Goal: Task Accomplishment & Management: Complete application form

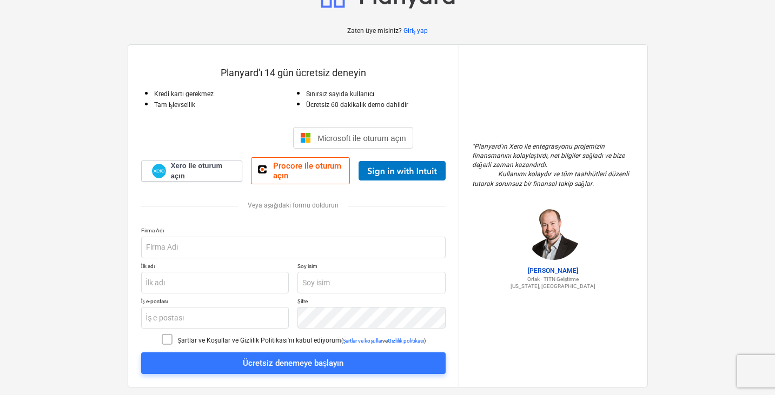
scroll to position [61, 0]
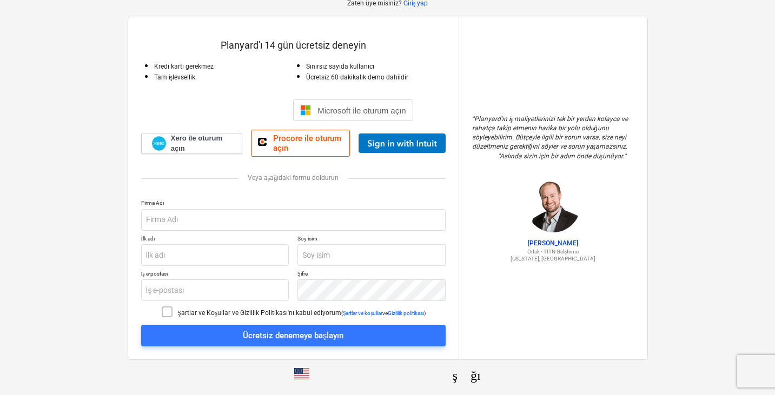
scroll to position [61, 0]
click at [218, 213] on input "text" at bounding box center [293, 220] width 304 height 22
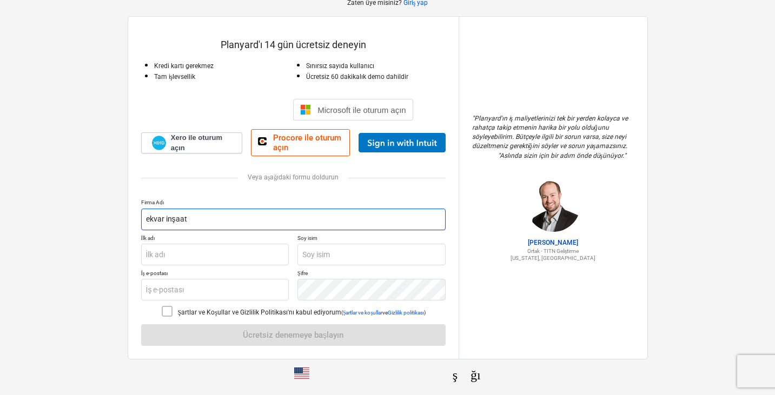
type input "ekvar inşaat"
type input "ekvar"
type input "inşaat"
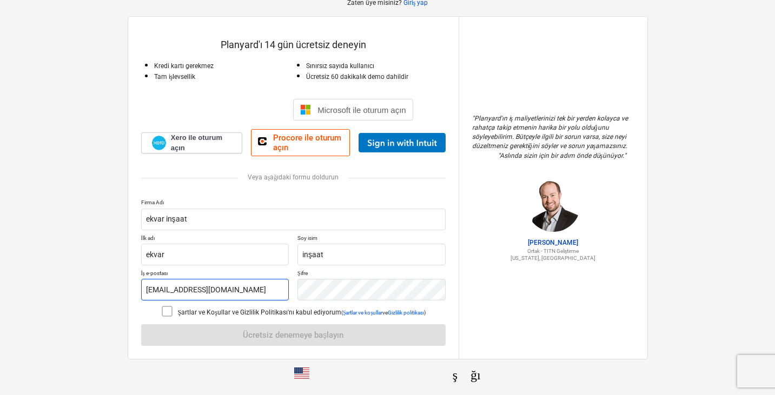
type input "ekvaryapiinsaat@gmail.com"
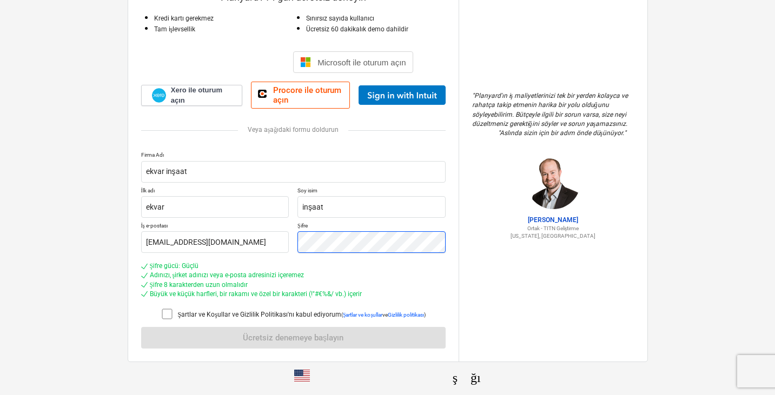
scroll to position [111, 0]
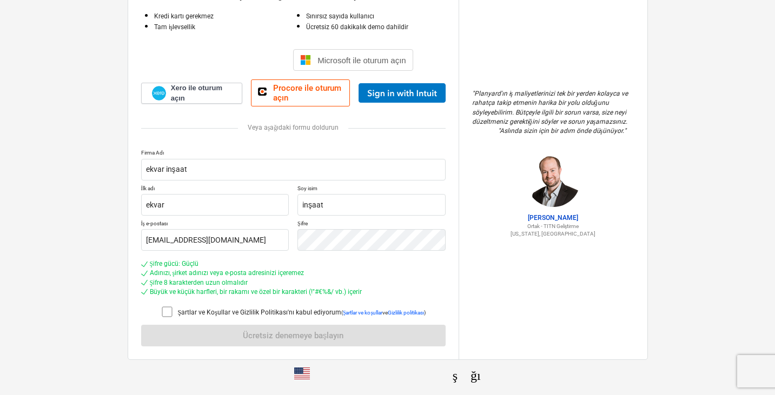
click at [162, 311] on icon at bounding box center [167, 311] width 13 height 13
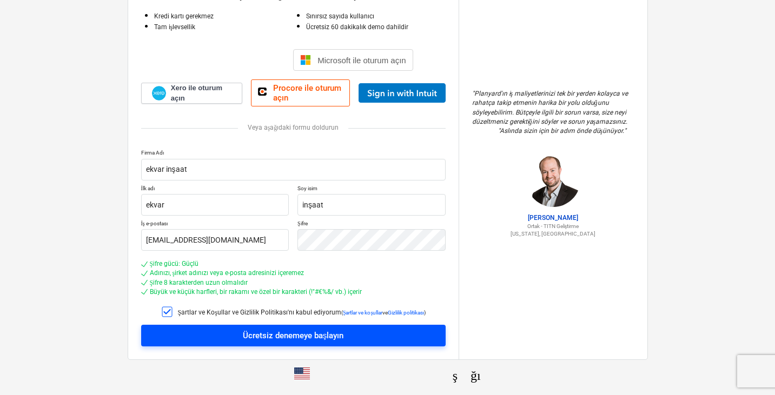
click at [197, 332] on span "Ücretsiz denemeye başlayın" at bounding box center [293, 336] width 278 height 14
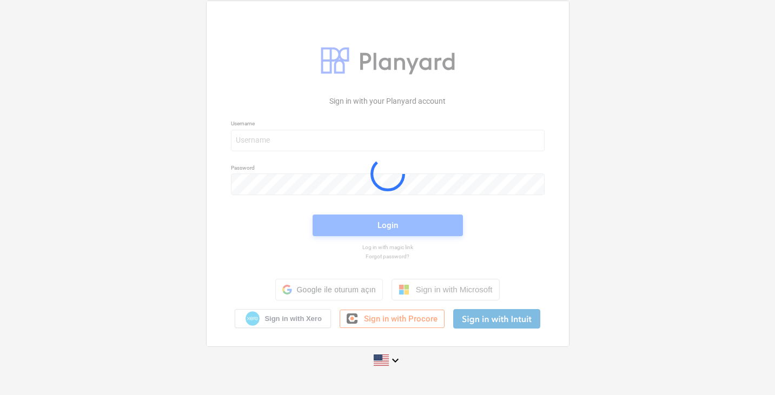
scroll to position [10, 0]
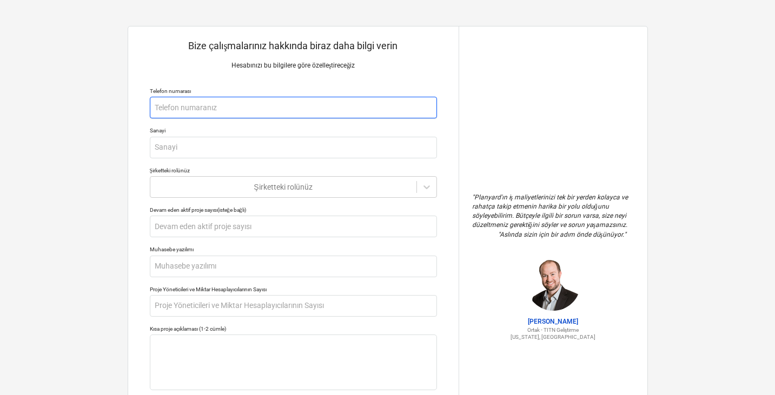
click at [284, 106] on input "text" at bounding box center [293, 108] width 287 height 22
type textarea "x"
type input "5"
type textarea "x"
type input "54"
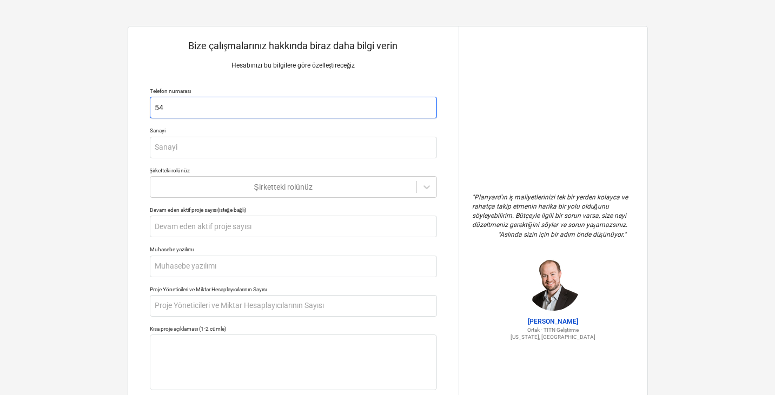
type textarea "x"
type input "542"
type textarea "x"
type input "5427"
type textarea "x"
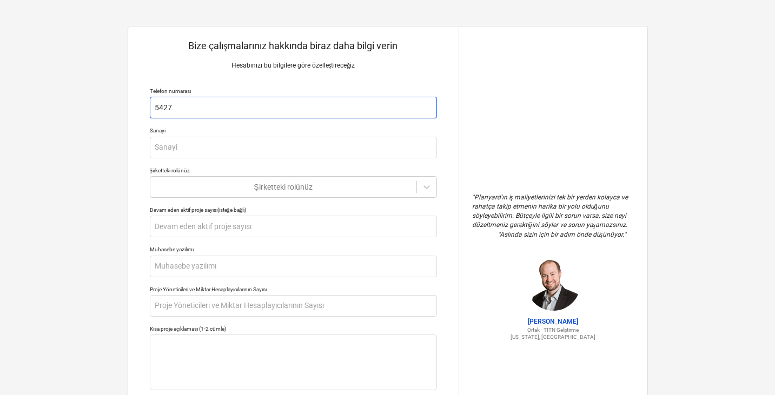
type input "54279"
type textarea "x"
type input "542791"
type textarea "x"
type input "5427912"
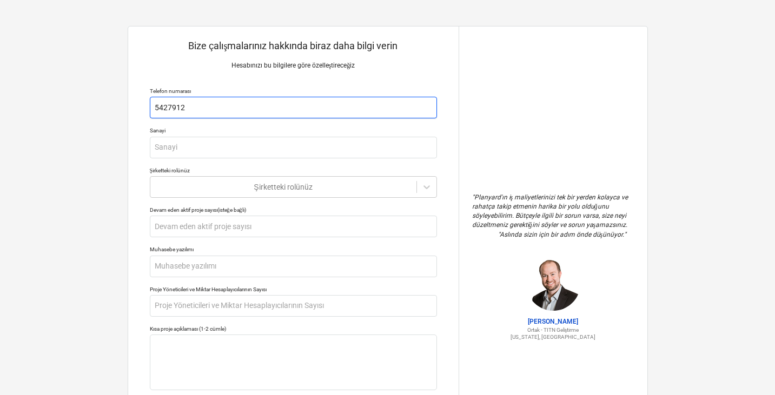
type textarea "x"
type input "54279125"
type textarea "x"
type input "542791253"
type textarea "x"
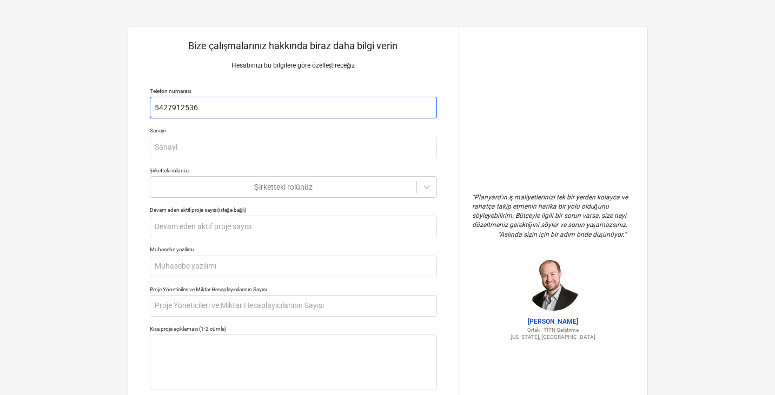
type input "5427912536"
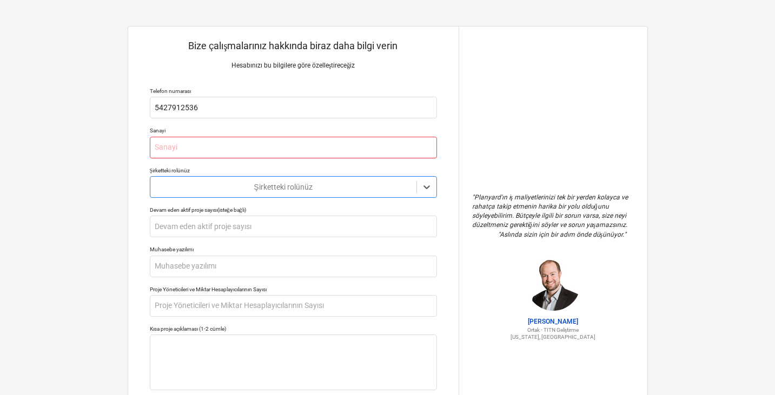
click at [281, 139] on input "text" at bounding box center [293, 148] width 287 height 22
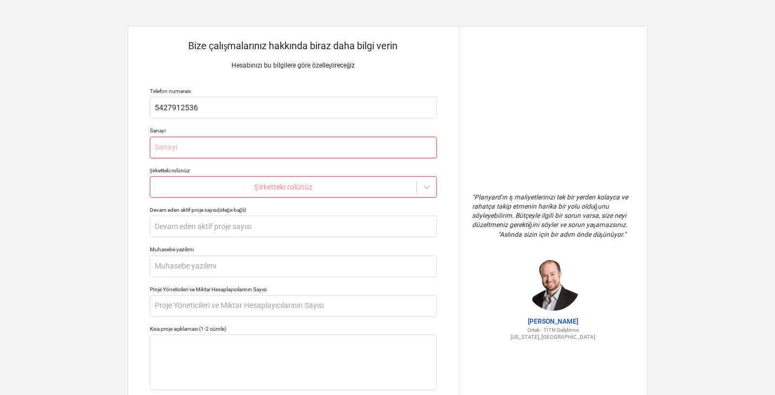
type textarea "x"
type input "İ"
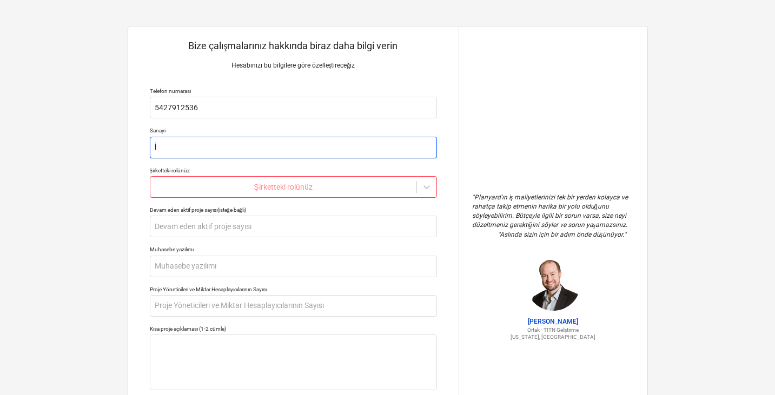
type textarea "x"
type input "İn"
type textarea "x"
type input "İnş"
type textarea "x"
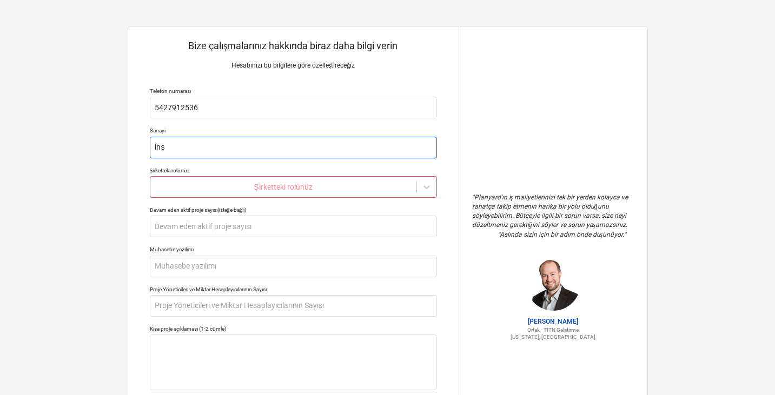
type input "İnşa"
type textarea "x"
type input "İnşaa"
type textarea "x"
type input "İnşaat"
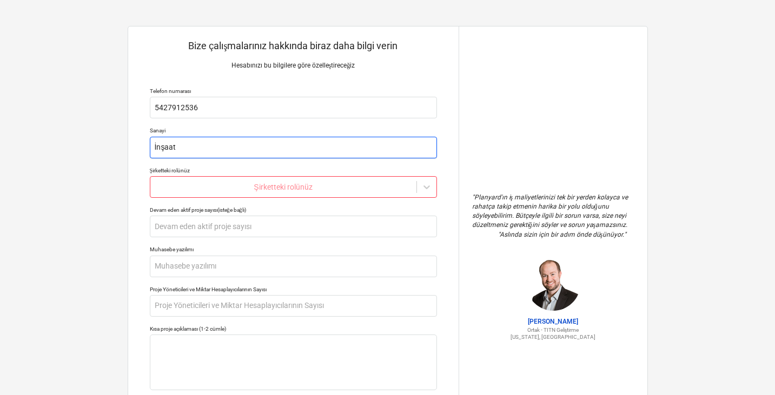
type textarea "x"
type input "Y"
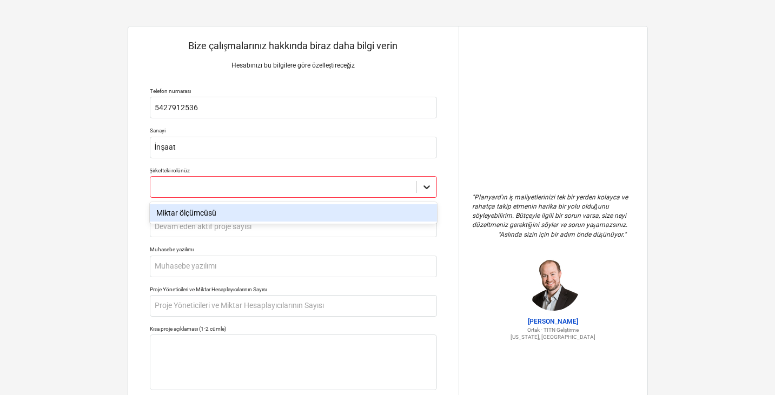
click at [422, 188] on icon at bounding box center [426, 187] width 11 height 11
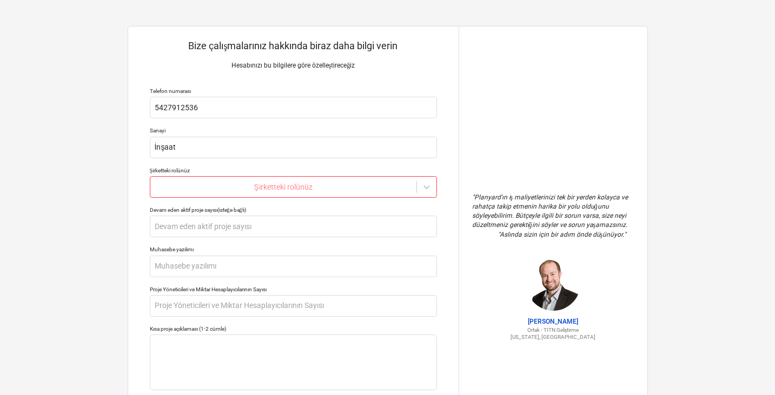
click at [466, 201] on div "" Planyard'ın iş maliyetlerinizi tek bir yerden kolayca ve rahatça takip etmeni…" at bounding box center [552, 266] width 189 height 481
click at [426, 182] on div at bounding box center [426, 186] width 19 height 19
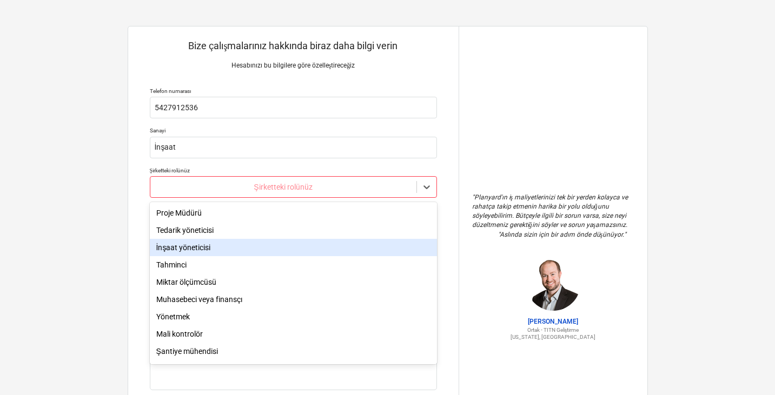
click at [328, 253] on div "İnşaat yöneticisi" at bounding box center [293, 247] width 287 height 17
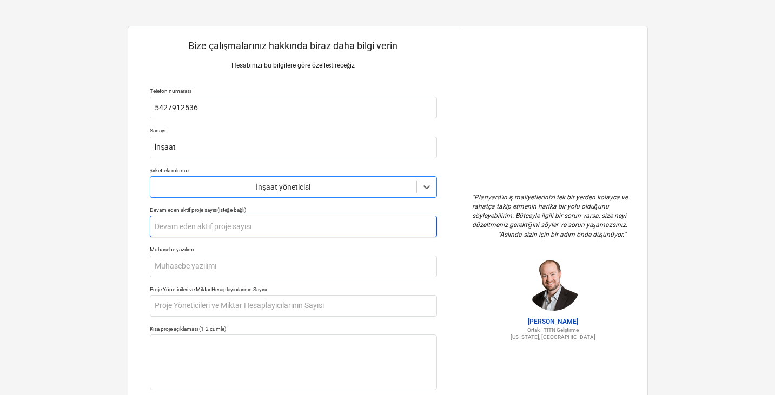
click at [282, 228] on input "text" at bounding box center [293, 227] width 287 height 22
type textarea "x"
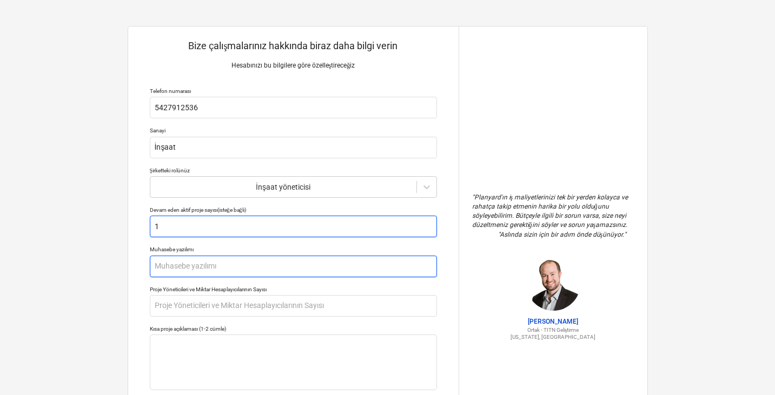
type input "1"
click at [261, 263] on input "text" at bounding box center [293, 267] width 287 height 22
type textarea "x"
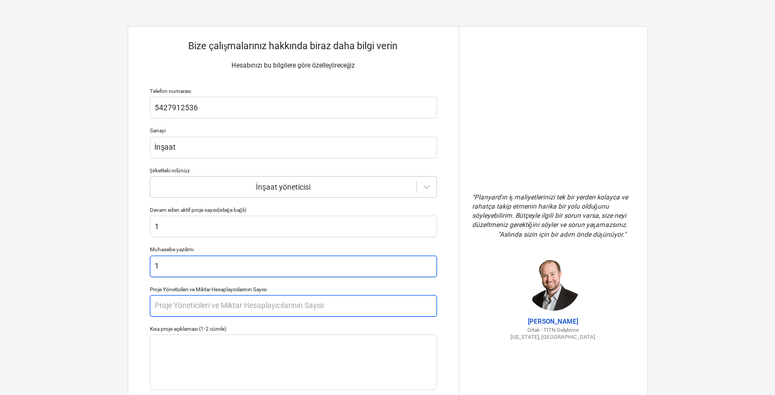
type input "1"
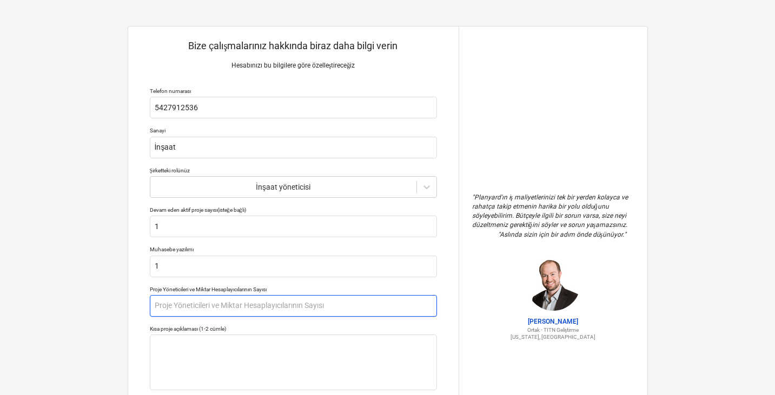
click at [297, 302] on input "text" at bounding box center [293, 306] width 287 height 22
type textarea "x"
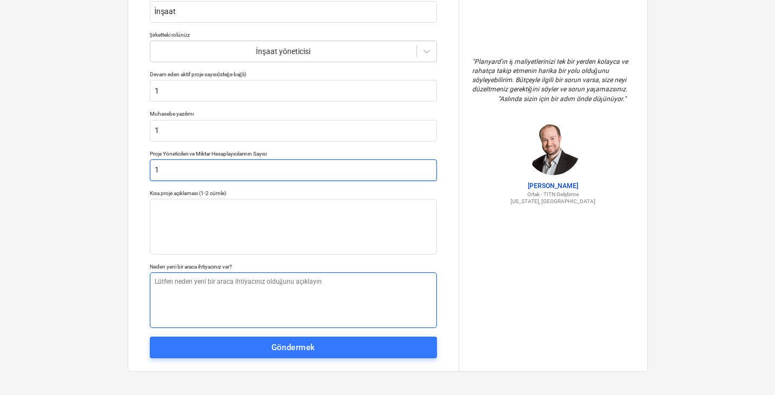
scroll to position [138, 0]
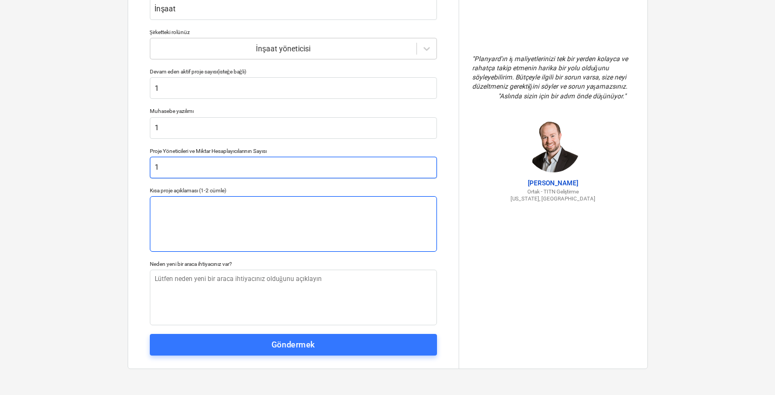
type input "1"
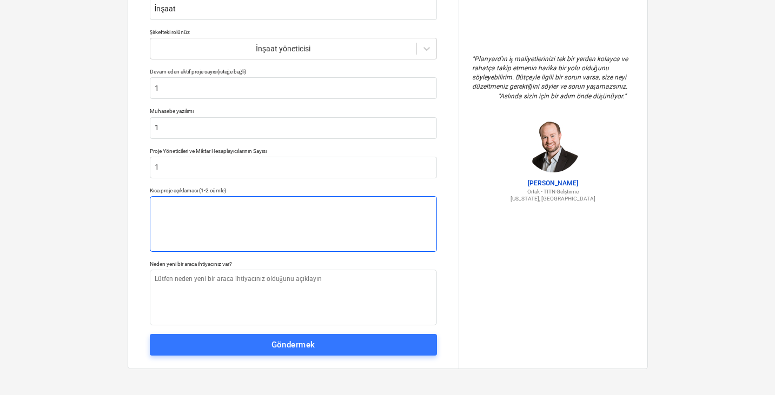
click at [284, 230] on textarea at bounding box center [293, 224] width 287 height 56
type textarea "x"
type textarea "K"
type textarea "x"
type textarea "Ke"
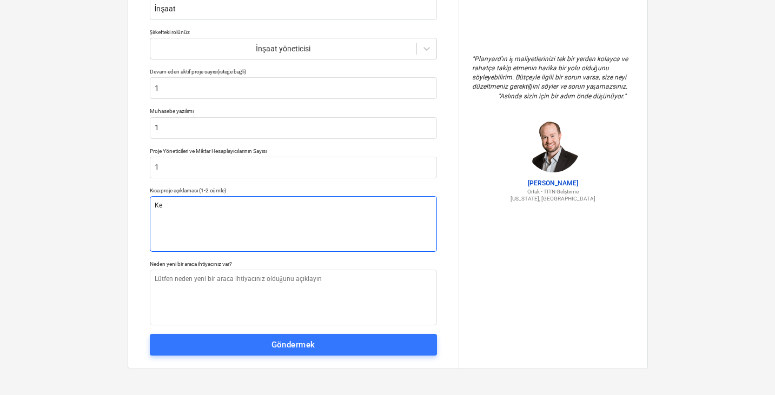
type textarea "x"
type textarea "Ken"
type textarea "x"
type textarea "Kent"
type textarea "x"
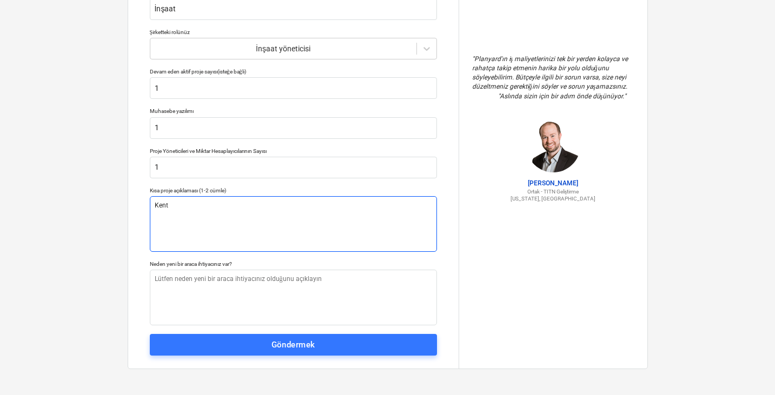
type textarea "Kents"
type textarea "x"
type textarea "Kentse"
type textarea "x"
type textarea "Kentsel"
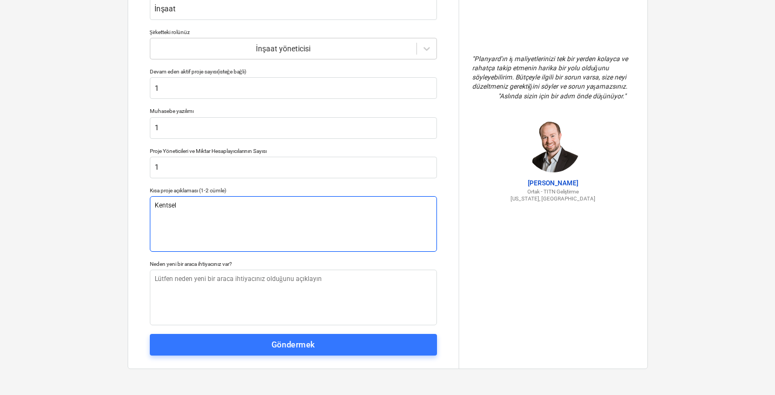
type textarea "x"
type textarea "Kentsel"
type textarea "x"
type textarea "Kentsel D"
type textarea "x"
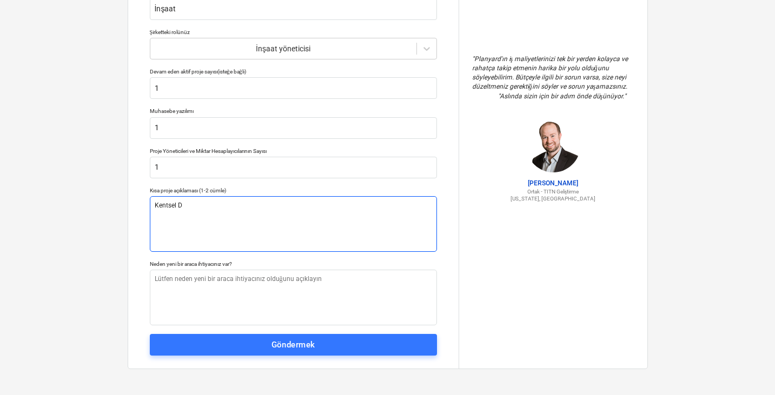
type textarea "Kentsel Dö"
type textarea "x"
type textarea "Kentsel Dön"
type textarea "x"
type textarea "Kentsel Dönü"
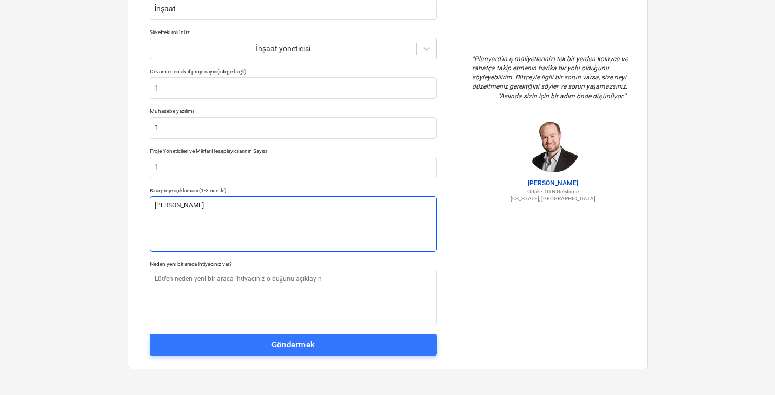
type textarea "x"
type textarea "Kentsel Dönüş"
type textarea "x"
type textarea "Kentsel Dönüşü"
type textarea "x"
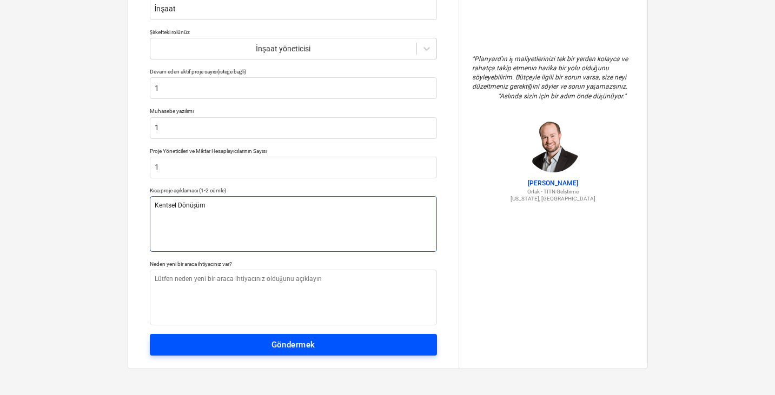
type textarea "Kentsel Dönüşüm"
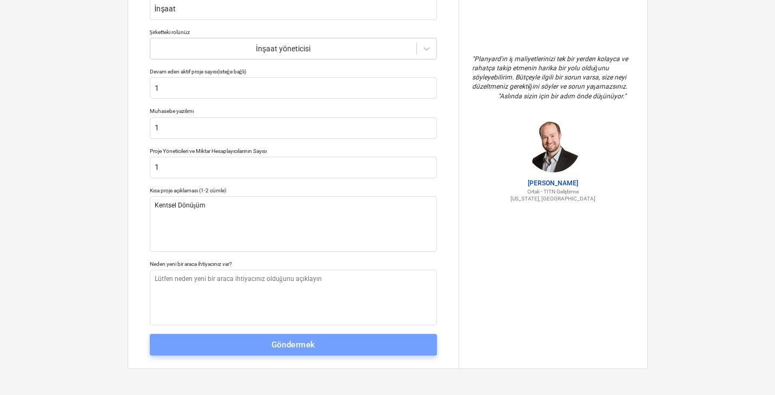
click at [317, 346] on span "Göndermek" at bounding box center [293, 345] width 263 height 14
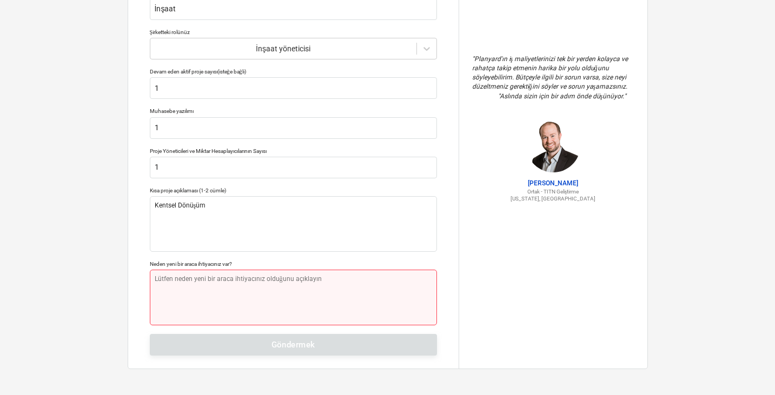
click at [345, 277] on textarea at bounding box center [293, 298] width 287 height 56
type textarea "x"
type textarea "D"
type textarea "x"
type textarea "De"
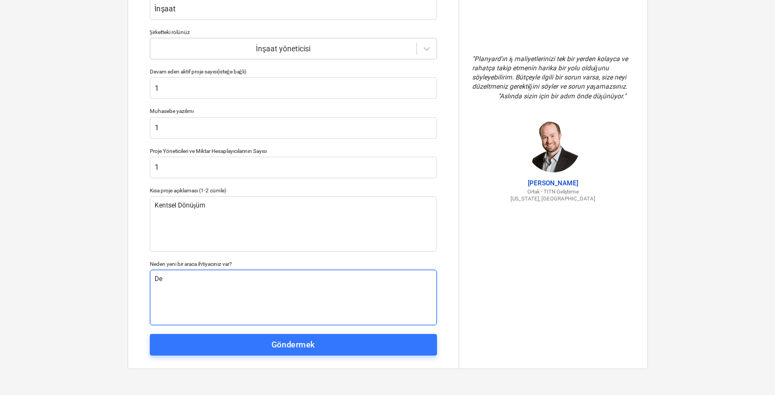
type textarea "x"
type textarea "Den"
type textarea "x"
type textarea "Dene"
type textarea "x"
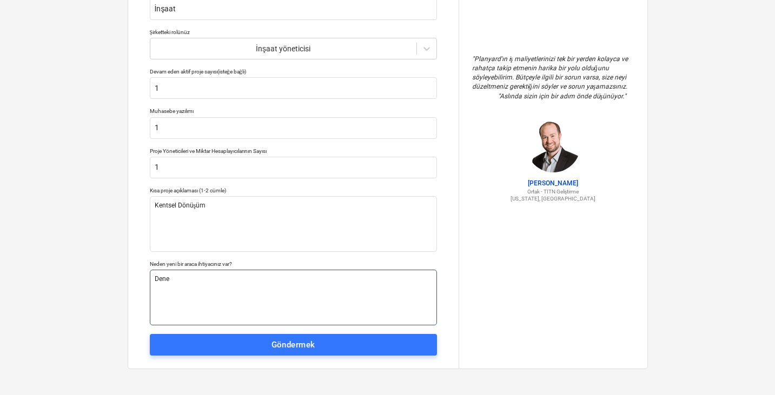
type textarea "Denem"
type textarea "x"
type textarea "Deneme"
type textarea "x"
type textarea "Denemek"
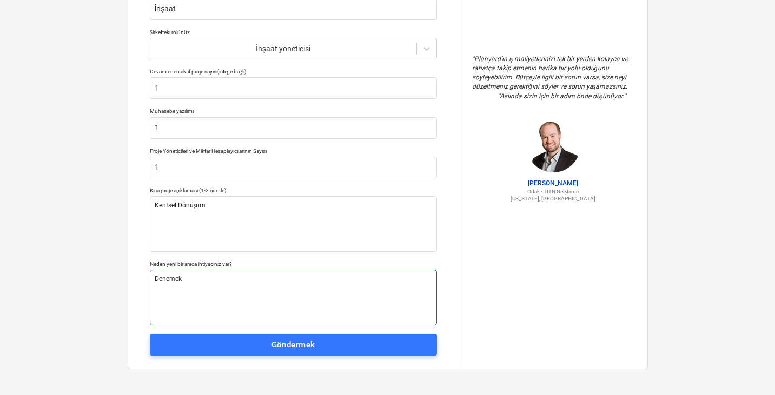
type textarea "x"
type textarea "Denemek"
type textarea "x"
type textarea "Denemek i"
type textarea "x"
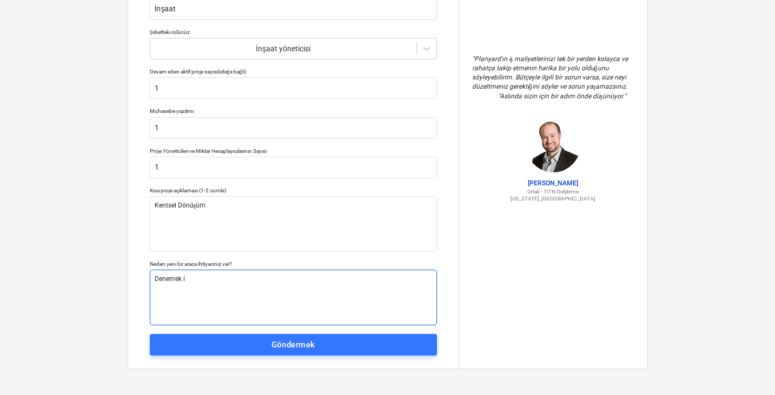
type textarea "Denemek iö"
type textarea "x"
type textarea "Denemek i"
type textarea "x"
type textarea "Denemek iç"
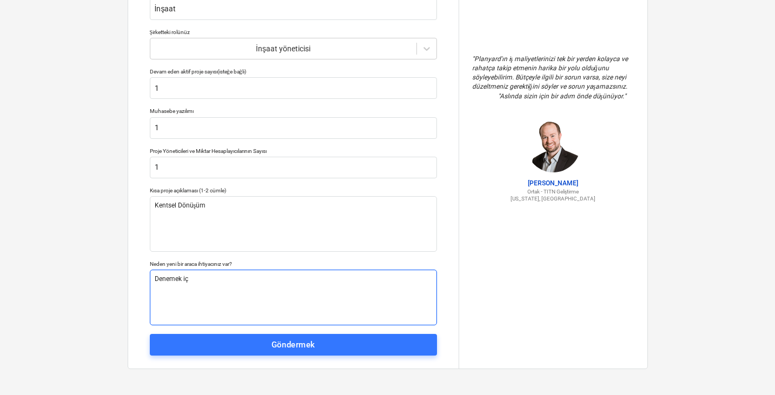
type textarea "x"
type textarea "Denemek içi"
type textarea "x"
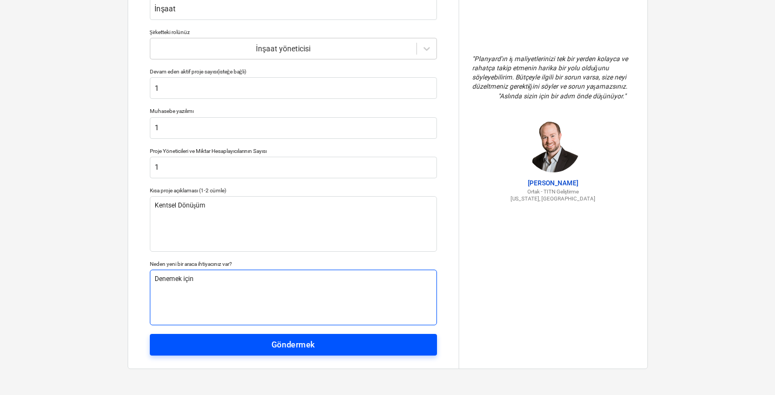
type textarea "Denemek için"
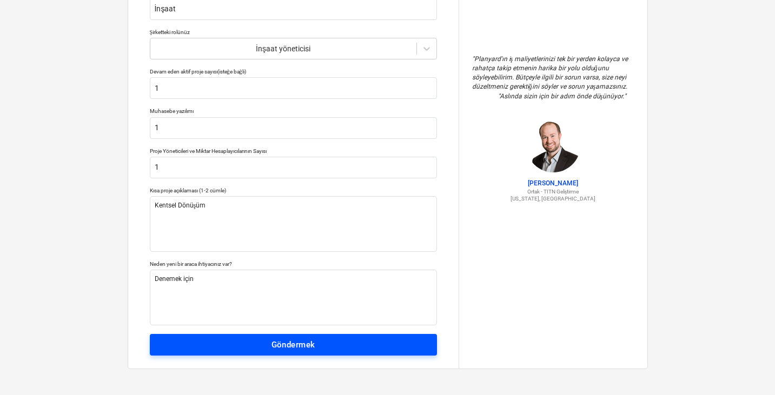
click at [328, 348] on span "Göndermek" at bounding box center [293, 345] width 263 height 14
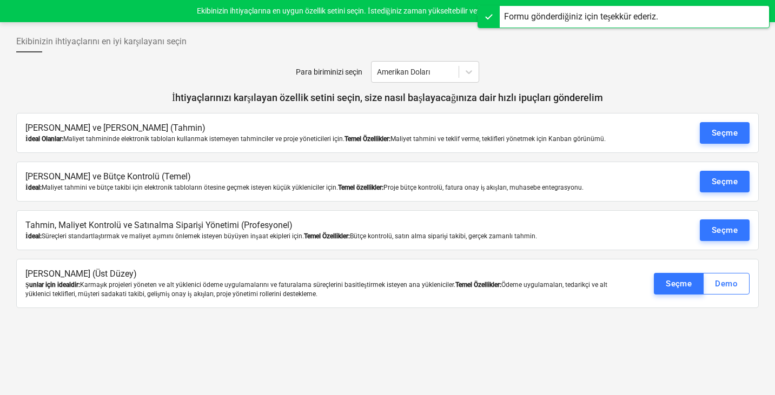
click at [511, 44] on div "Ekibinizin ihtiyaçlarını en iyi karşılayanı seçin" at bounding box center [387, 46] width 742 height 30
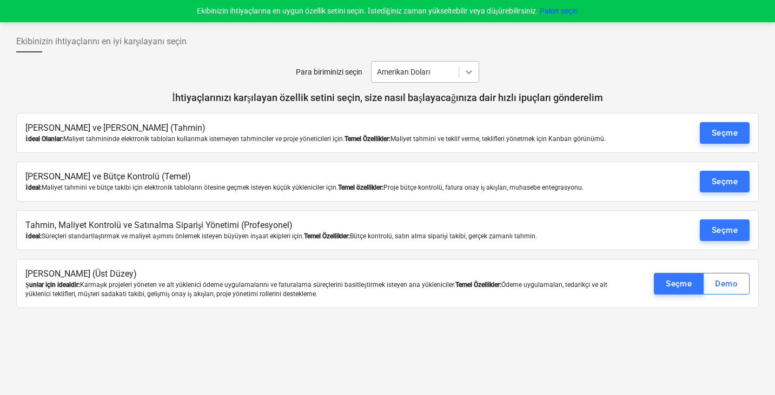
click at [469, 70] on icon at bounding box center [468, 71] width 11 height 11
click at [548, 30] on div "Ekibinizin ihtiyaçlarını en iyi karşılayanı seçin Para biriminizi seçin Amerika…" at bounding box center [387, 208] width 775 height 373
click at [727, 126] on font "Seçme" at bounding box center [724, 133] width 26 height 14
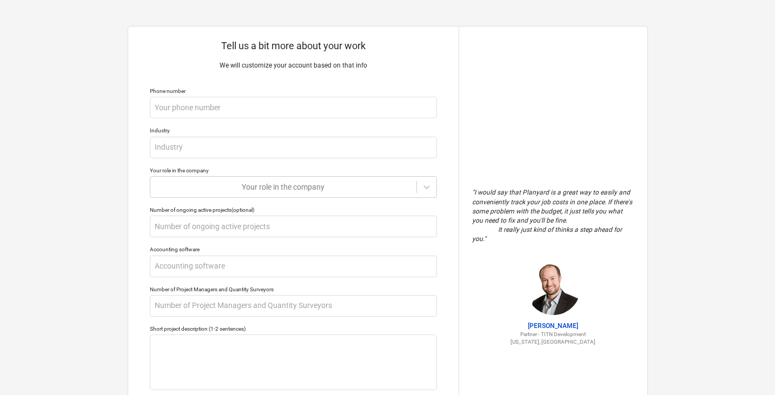
scroll to position [138, 0]
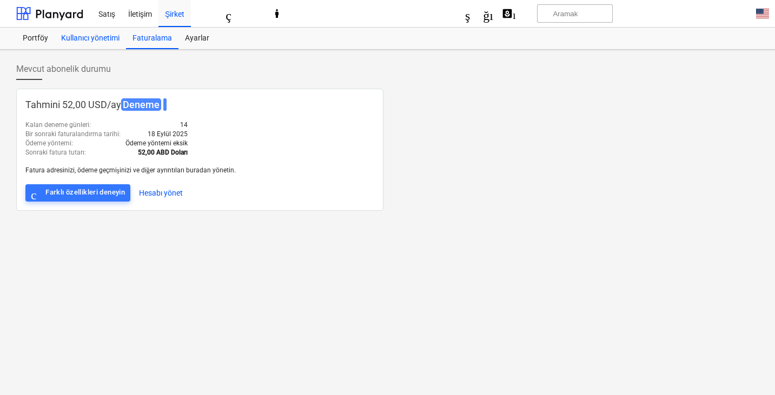
click at [98, 38] on font "Kullanıcı yönetimi" at bounding box center [90, 38] width 58 height 9
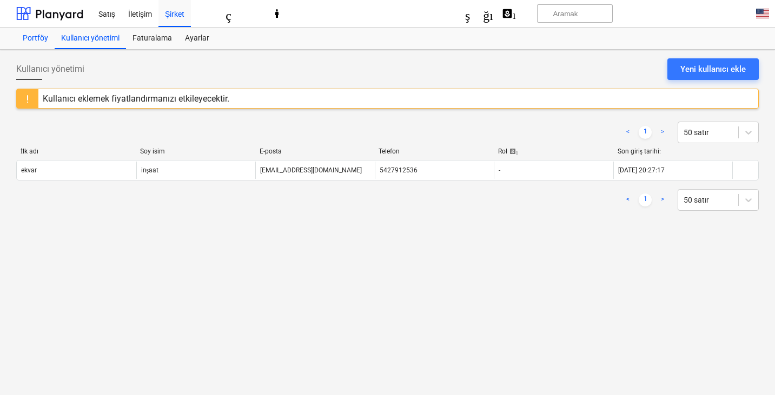
click at [54, 36] on div "Portföy" at bounding box center [35, 39] width 38 height 22
click at [69, 36] on font "Kullanıcı yönetimi" at bounding box center [90, 38] width 58 height 9
click at [44, 42] on font "Portföy" at bounding box center [35, 38] width 25 height 9
click at [84, 23] on div "Satış İletişim Şirket biçim_boyutu klavye_ok_aşağı yardım aramak Aramak bildiri…" at bounding box center [582, 14] width 1164 height 28
click at [98, 42] on font "Kullanıcı yönetimi" at bounding box center [90, 38] width 58 height 9
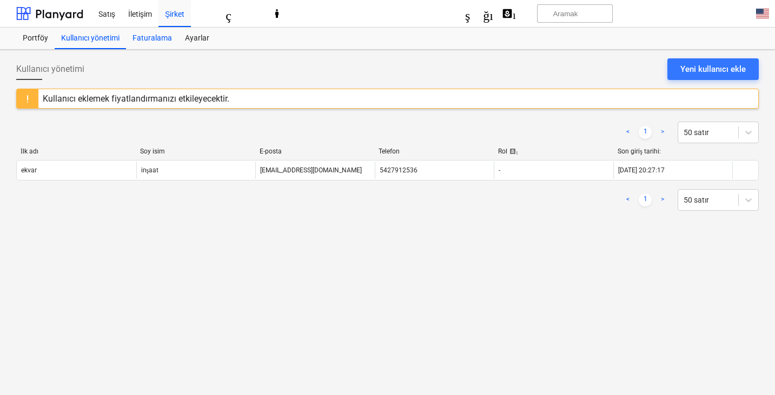
click at [159, 37] on font "Faturalama" at bounding box center [151, 38] width 39 height 9
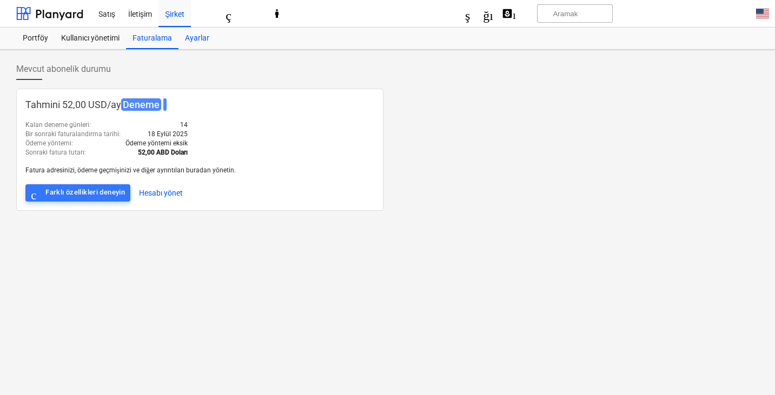
click at [200, 35] on font "Ayarlar" at bounding box center [197, 38] width 24 height 9
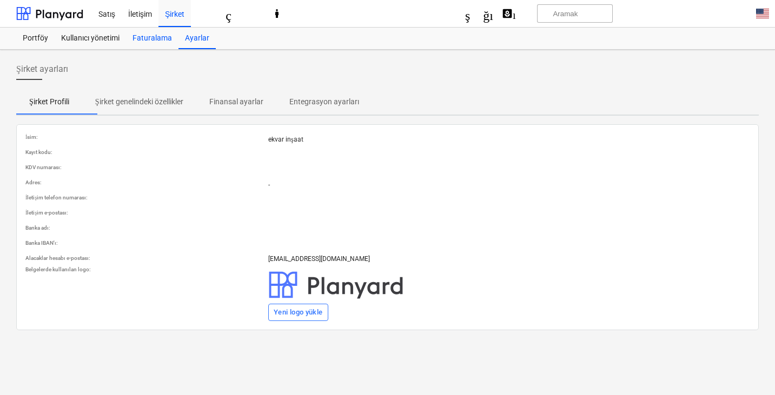
click at [158, 35] on font "Faturalama" at bounding box center [151, 38] width 39 height 9
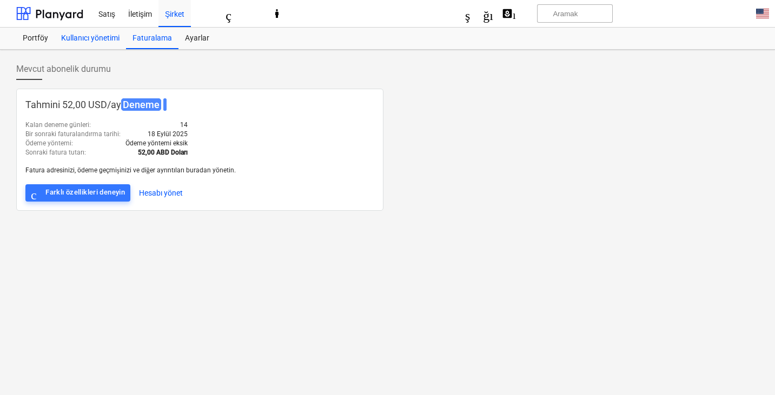
click at [99, 37] on font "Kullanıcı yönetimi" at bounding box center [90, 38] width 58 height 9
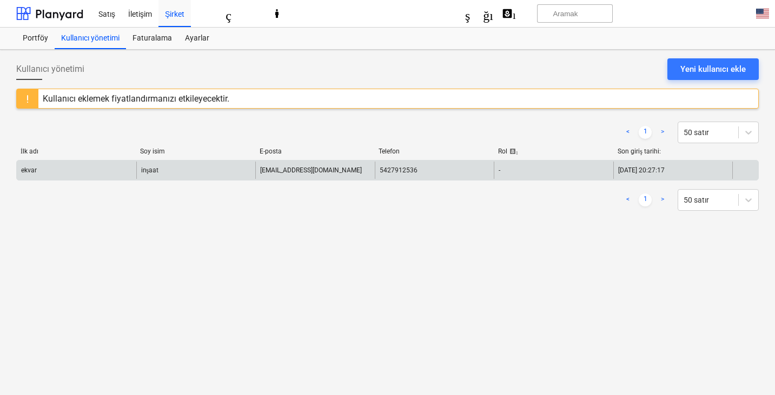
click at [459, 174] on div "5427912536" at bounding box center [434, 170] width 119 height 17
click at [455, 171] on div "5427912536" at bounding box center [434, 170] width 119 height 17
click at [452, 168] on div "5427912536" at bounding box center [434, 170] width 119 height 17
click at [548, 176] on div "-" at bounding box center [553, 170] width 119 height 17
click at [112, 168] on div "ekvar" at bounding box center [76, 170] width 119 height 17
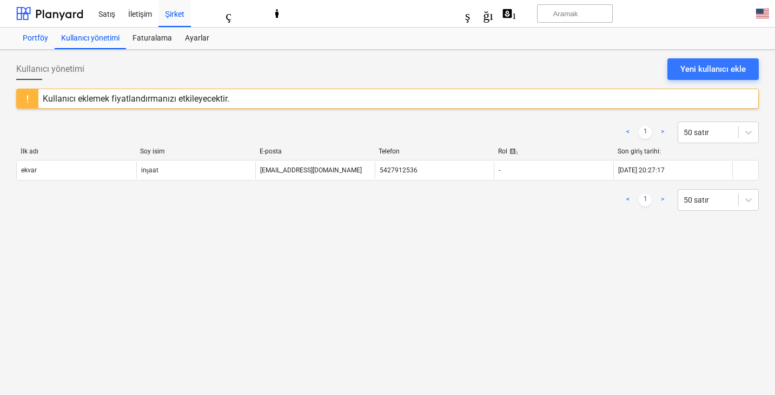
click at [36, 37] on font "Portföy" at bounding box center [35, 38] width 25 height 9
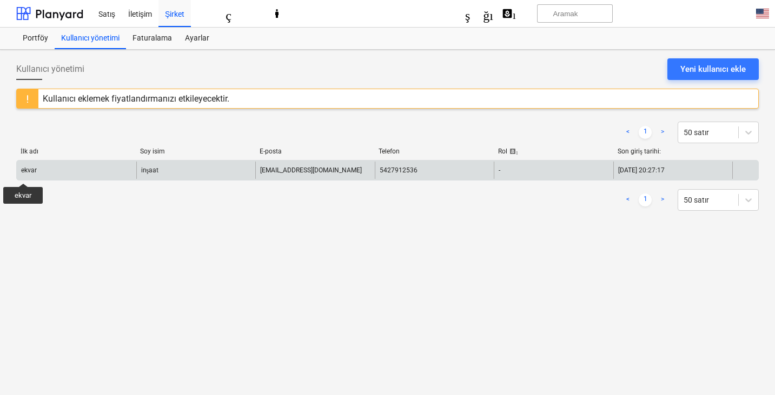
click at [23, 174] on font "ekvar" at bounding box center [29, 171] width 16 height 8
click at [45, 165] on div "ekvar" at bounding box center [76, 170] width 119 height 17
click at [525, 173] on div "-" at bounding box center [553, 170] width 119 height 17
drag, startPoint x: 525, startPoint y: 173, endPoint x: 497, endPoint y: 171, distance: 28.2
click at [497, 171] on div "-" at bounding box center [553, 170] width 119 height 17
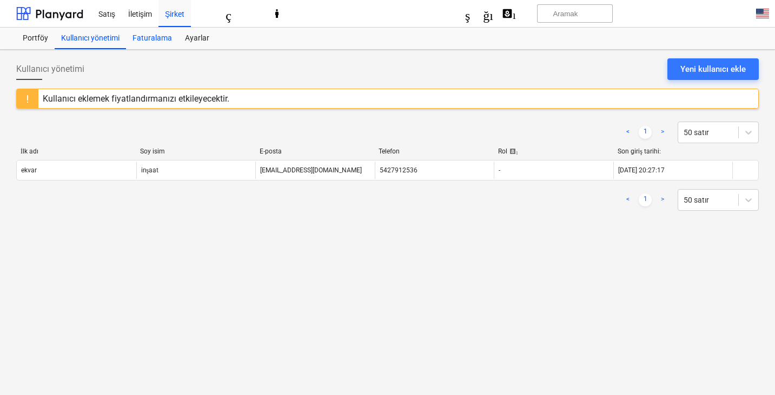
click at [148, 39] on font "Faturalama" at bounding box center [151, 38] width 39 height 9
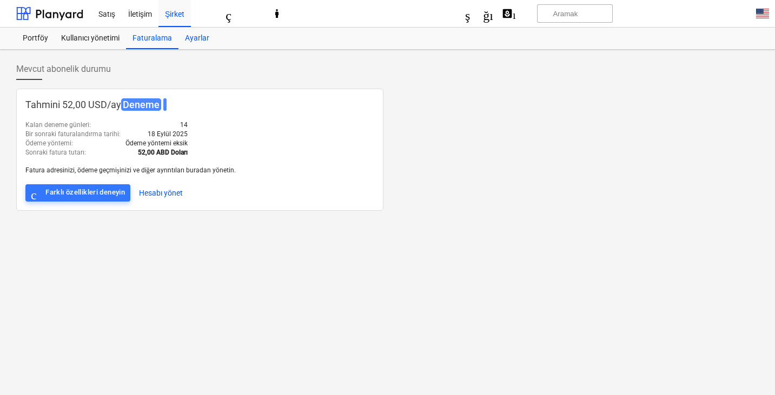
click at [195, 40] on font "Ayarlar" at bounding box center [197, 38] width 24 height 9
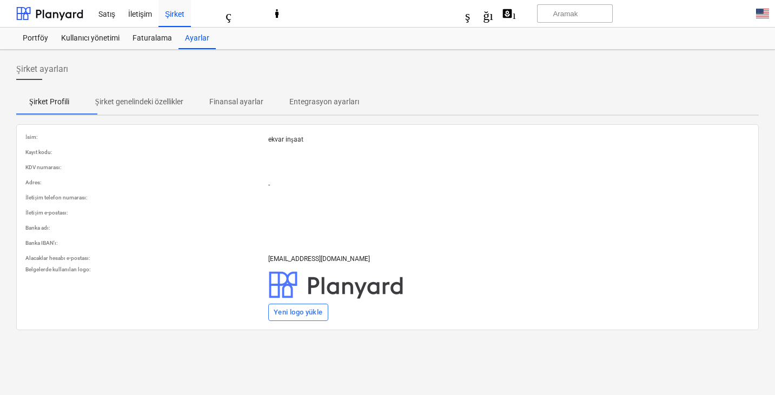
click at [196, 99] on span "Şirket genelindeki özellikler" at bounding box center [139, 102] width 114 height 18
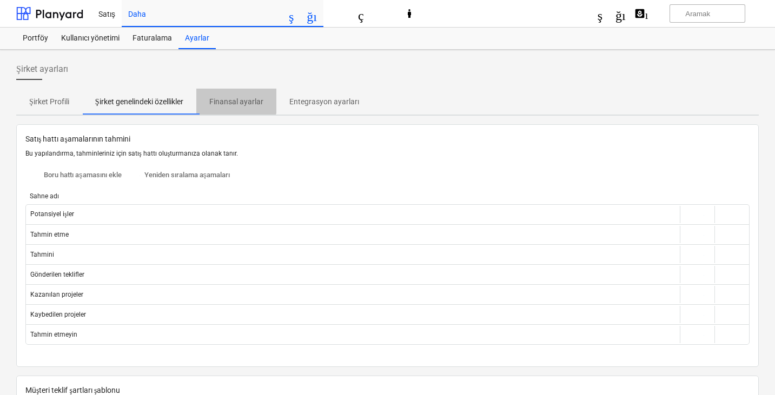
click at [234, 96] on span "Finansal ayarlar" at bounding box center [236, 102] width 80 height 18
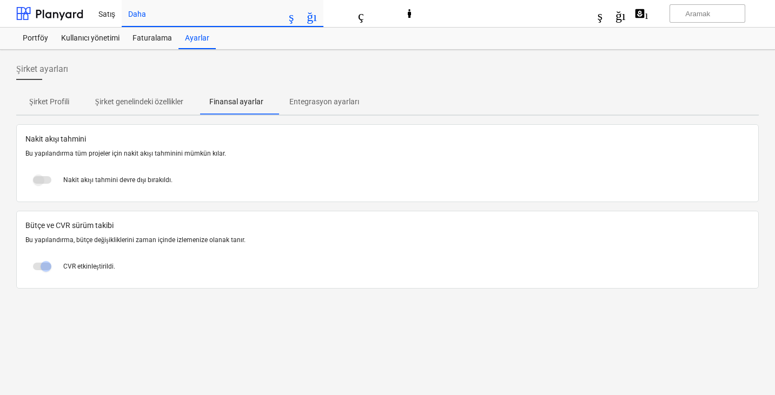
click at [338, 98] on font "Entegrasyon ayarları" at bounding box center [324, 101] width 70 height 9
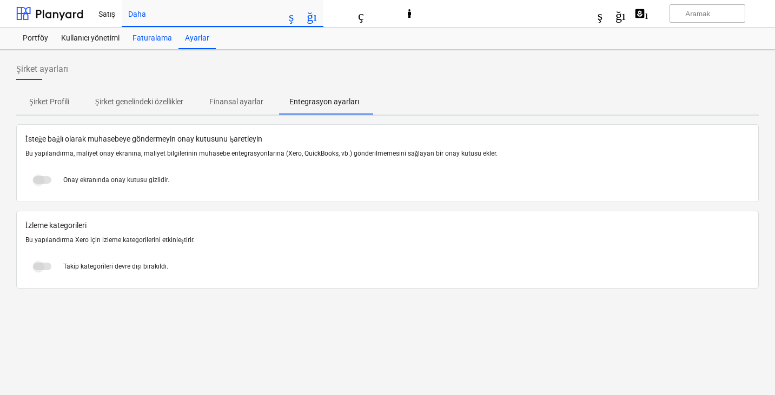
click at [158, 35] on font "Faturalama" at bounding box center [151, 38] width 39 height 9
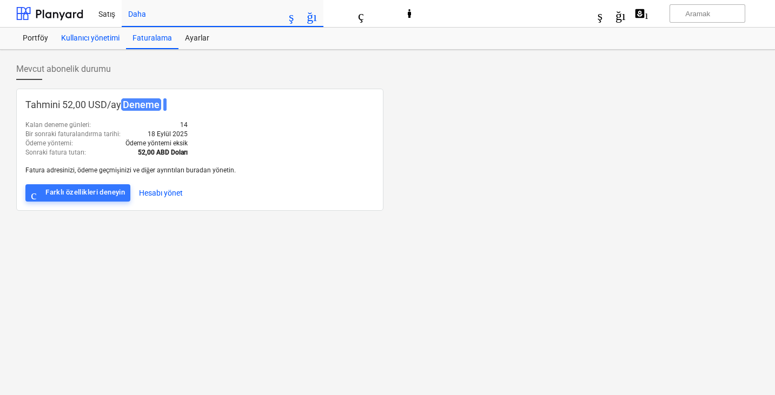
click at [115, 41] on font "Kullanıcı yönetimi" at bounding box center [90, 38] width 58 height 9
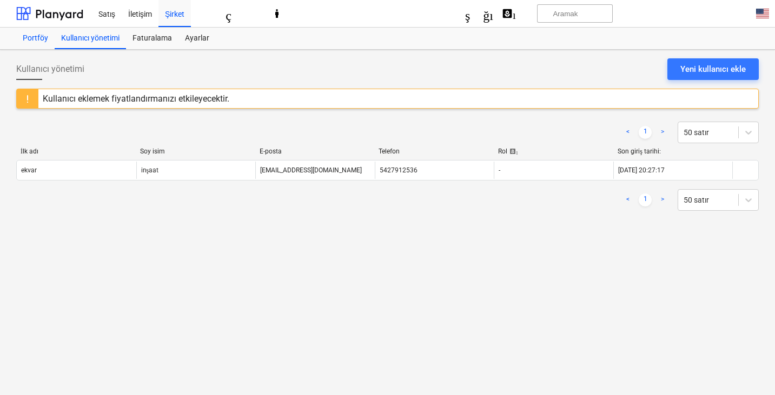
click at [43, 39] on font "Portföy" at bounding box center [35, 38] width 25 height 9
click at [111, 14] on font "Satış" at bounding box center [106, 14] width 17 height 9
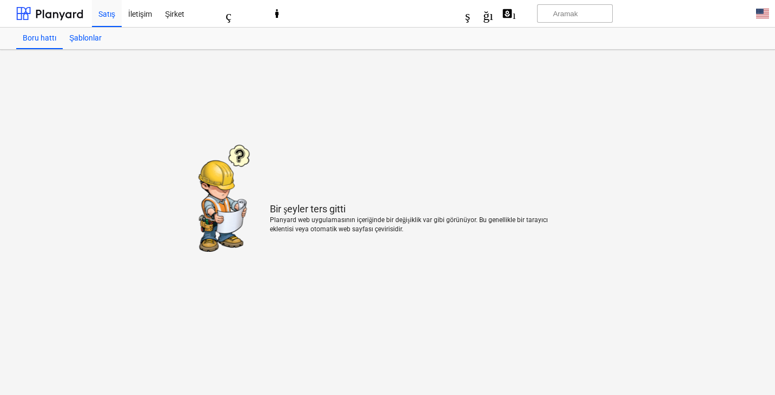
click at [98, 35] on font "Şablonlar" at bounding box center [85, 38] width 32 height 9
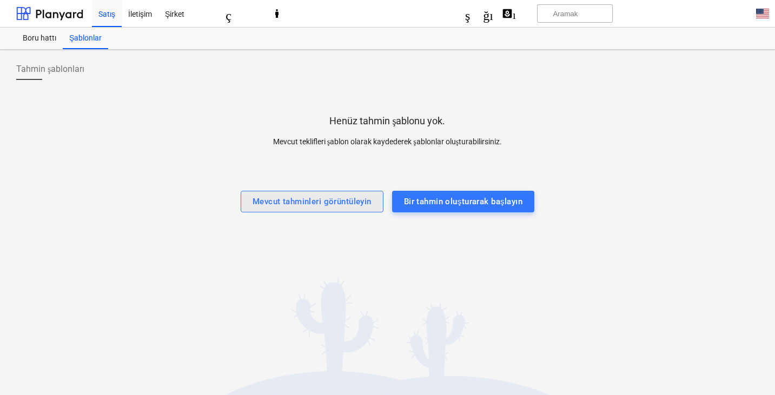
click at [336, 207] on font "Mevcut tahminleri görüntüleyin" at bounding box center [311, 202] width 119 height 14
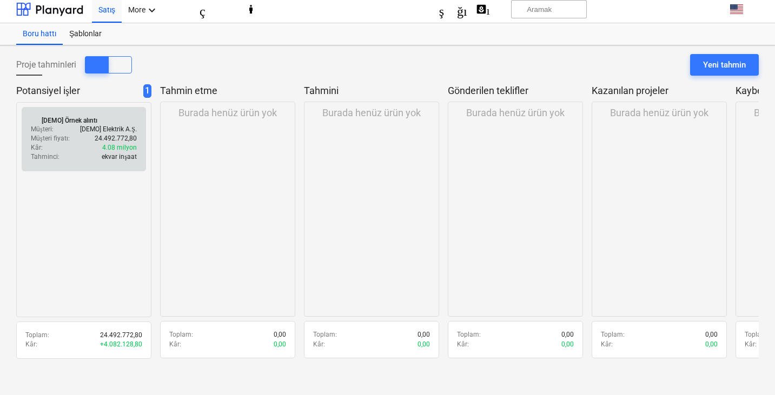
scroll to position [10, 0]
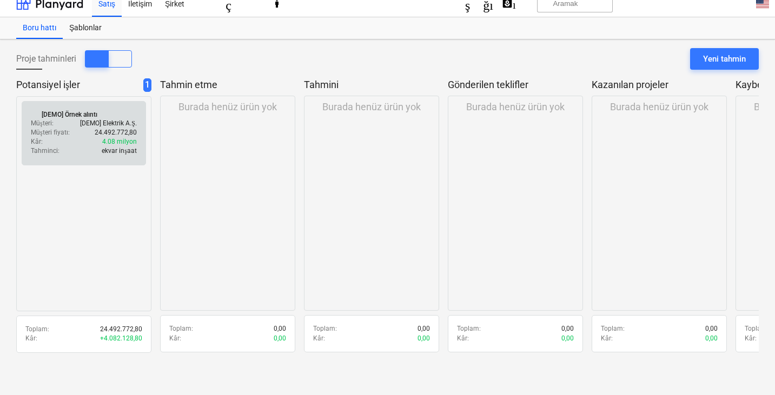
click at [64, 150] on div "Tahminci : ekvar inşaat" at bounding box center [84, 151] width 106 height 9
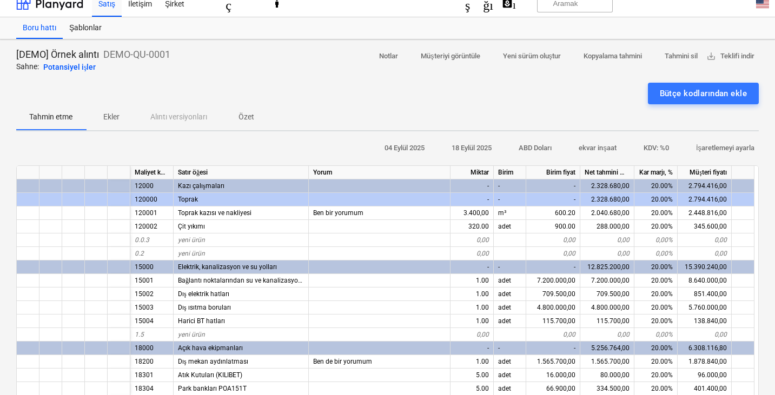
click at [106, 119] on font "Ekler" at bounding box center [111, 116] width 16 height 9
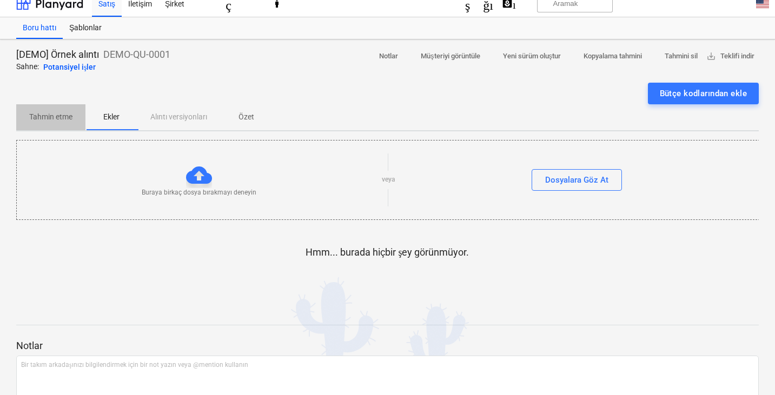
click at [54, 115] on font "Tahmin etme" at bounding box center [50, 116] width 43 height 9
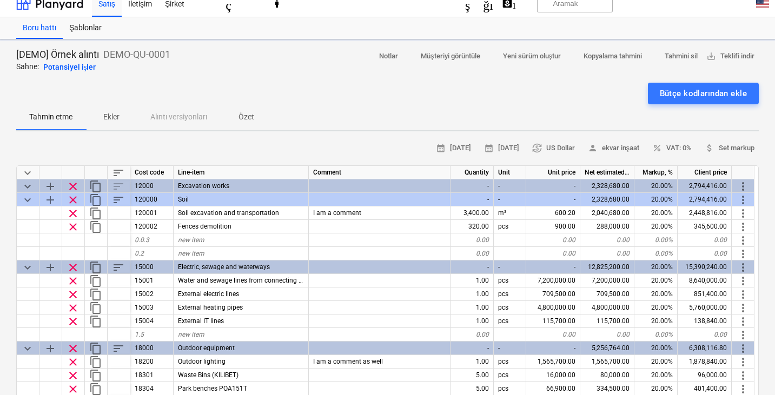
type textarea "x"
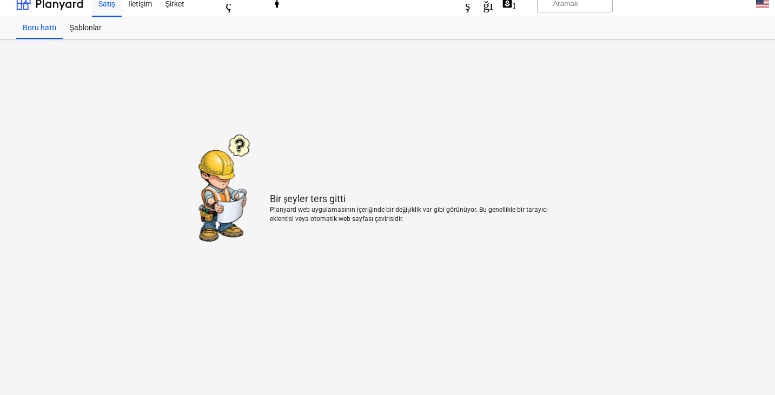
click at [437, 325] on main "Bir şeyler ters gitti Planyard web uygulamasının içeriğinde bir değişiklik var …" at bounding box center [387, 211] width 775 height 345
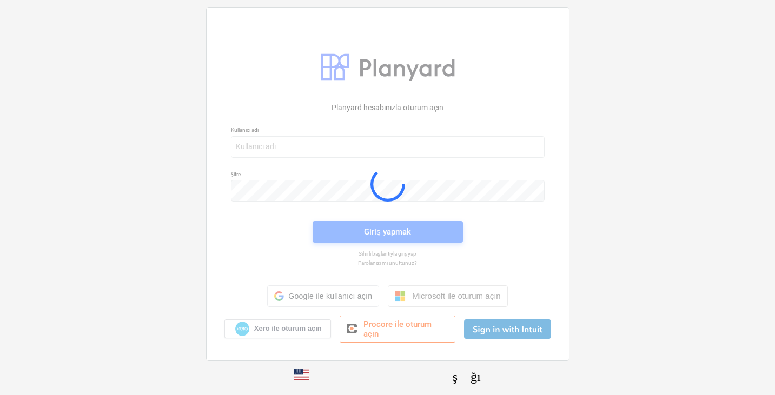
scroll to position [2, 0]
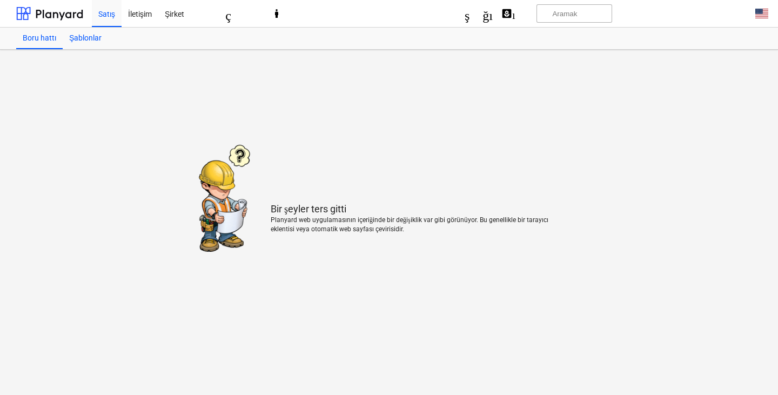
click at [77, 35] on font "Şablonlar" at bounding box center [85, 38] width 32 height 9
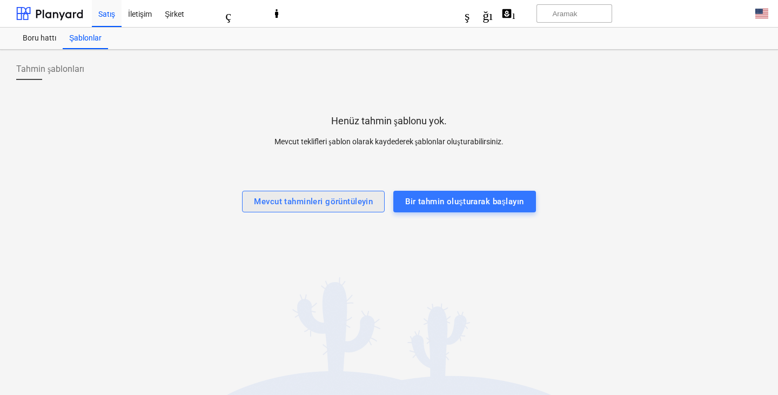
click at [309, 205] on font "Mevcut tahminleri görüntüleyin" at bounding box center [313, 202] width 119 height 10
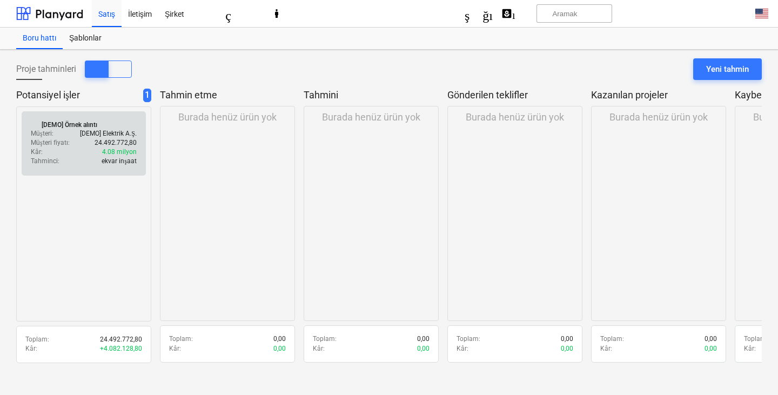
click at [72, 145] on div "Müşteri fiyatı : 24.492.772,80" at bounding box center [84, 142] width 106 height 9
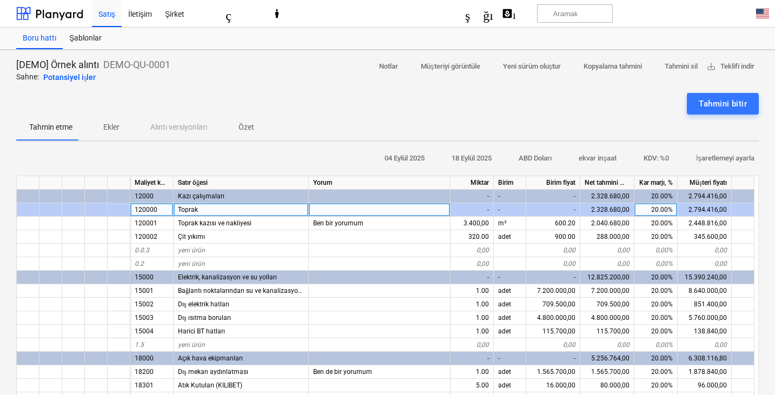
click at [104, 215] on div "içerik_kopyası" at bounding box center [96, 210] width 23 height 14
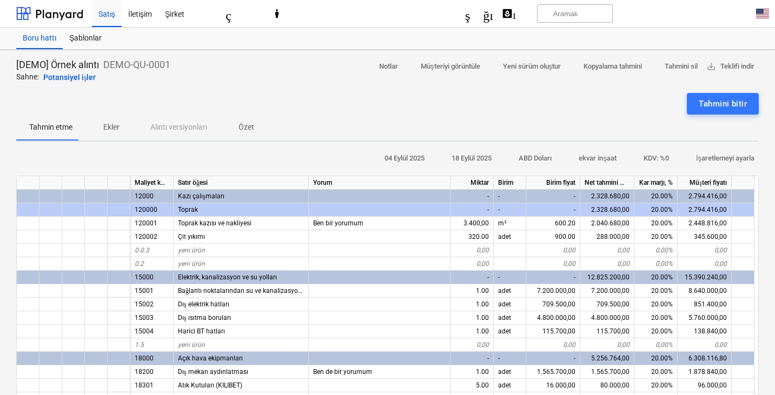
drag, startPoint x: 96, startPoint y: 206, endPoint x: 91, endPoint y: 199, distance: 8.3
type textarea "x"
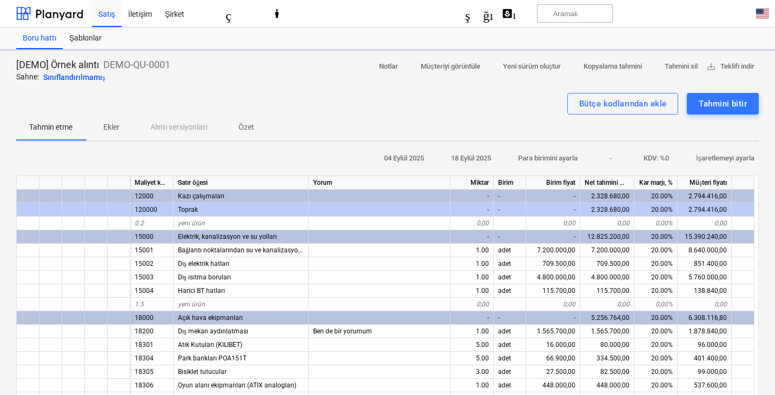
click at [177, 129] on div "Tahmin etme Ekler Alıntı versiyonları Özet" at bounding box center [387, 128] width 742 height 26
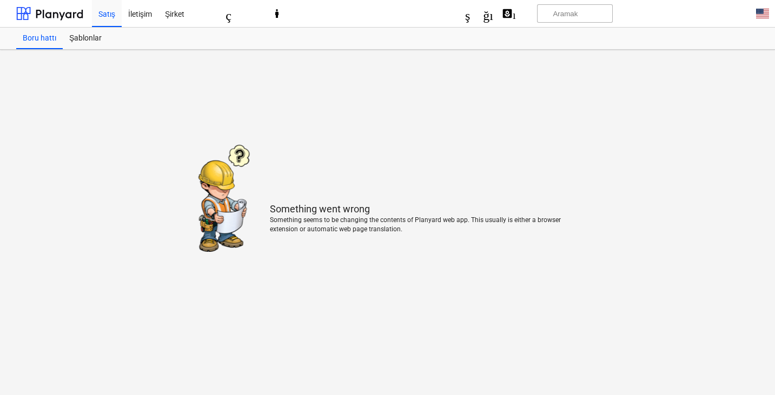
type textarea "x"
click at [246, 136] on main "Bir şeyler ters gitti Planyard web uygulamasının içeriğinde bir değişiklik var …" at bounding box center [389, 222] width 778 height 345
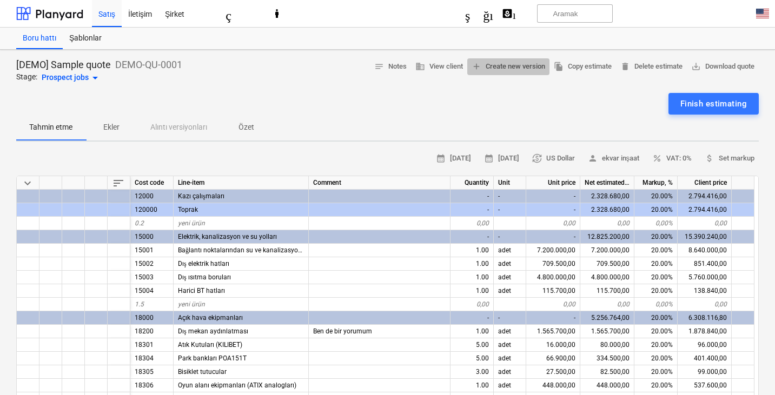
click at [484, 68] on span "add Create new version" at bounding box center [508, 67] width 74 height 12
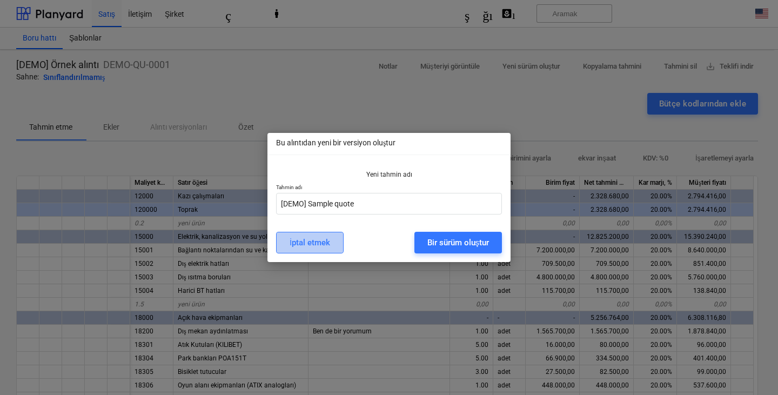
click at [331, 246] on button "İptal etmek" at bounding box center [310, 243] width 68 height 22
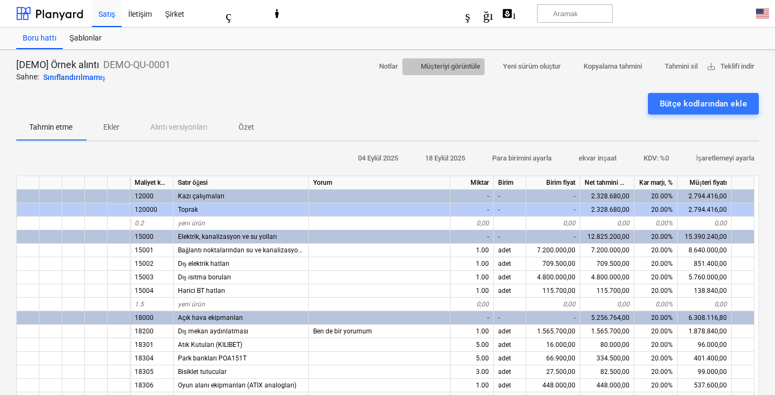
click at [456, 64] on font "Müşteriyi görüntüle" at bounding box center [450, 66] width 59 height 8
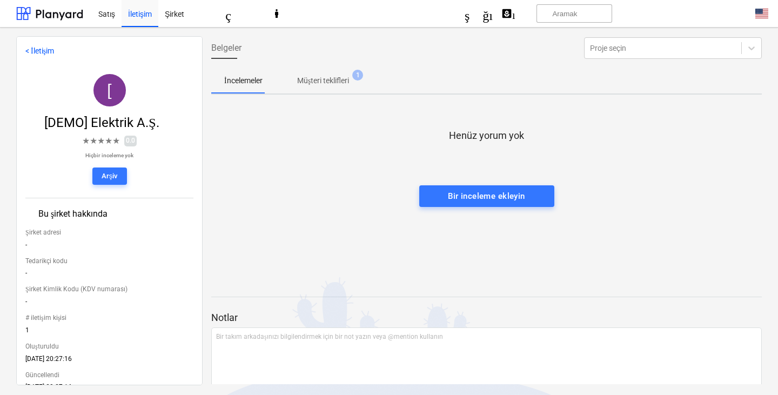
click at [25, 54] on div "< İletişim [ [DEMO] Elektrik A.Ş. düzenlemek ★ ★ ★ ★ ★ 0.0 Hiçbir inceleme yok …" at bounding box center [109, 210] width 187 height 349
click at [23, 50] on div "< İletişim [ [DEMO] Elektrik A.Ş. düzenlemek ★ ★ ★ ★ ★ 0.0 Hiçbir inceleme yok …" at bounding box center [109, 210] width 187 height 349
drag, startPoint x: 379, startPoint y: 82, endPoint x: 361, endPoint y: 75, distance: 19.0
click at [378, 82] on div "İncelemeler Müşteri teklifleri 1" at bounding box center [486, 81] width 551 height 26
click at [360, 75] on font "1" at bounding box center [358, 75] width 4 height 8
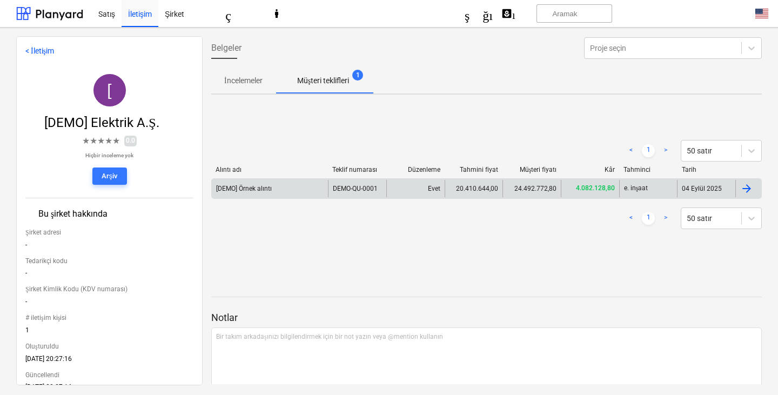
click at [309, 182] on div "[DEMO] Örnek alıntı" at bounding box center [270, 188] width 116 height 17
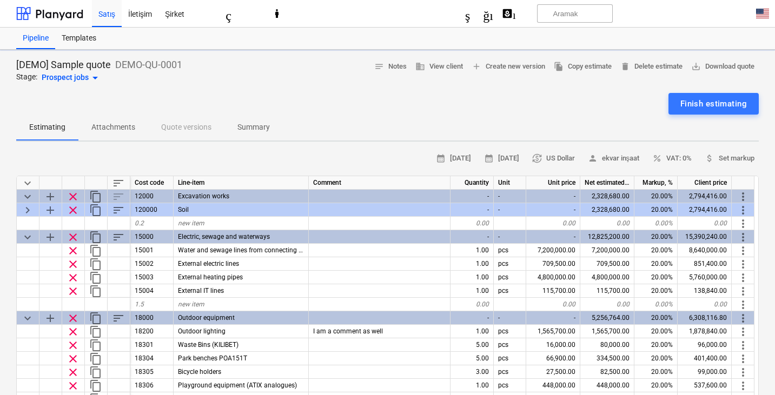
type textarea "x"
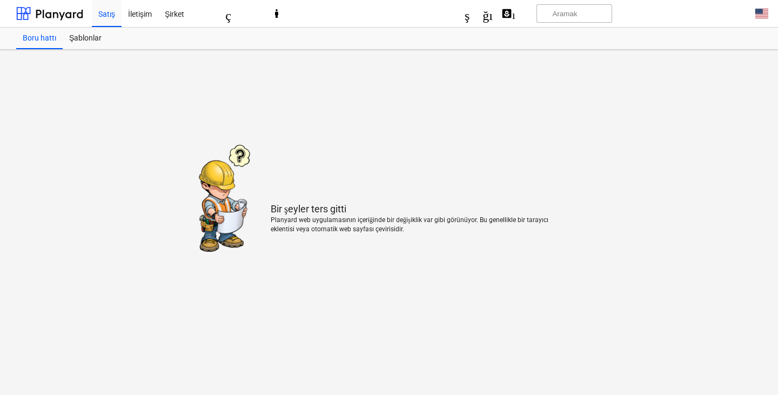
click at [371, 49] on div "Boru hattı Şablonlar" at bounding box center [582, 39] width 1132 height 22
click at [484, 14] on font "klavye_ok_aşağı" at bounding box center [407, 13] width 171 height 13
click at [276, 18] on div at bounding box center [389, 197] width 778 height 395
click at [178, 24] on div "Şirket" at bounding box center [174, 13] width 32 height 28
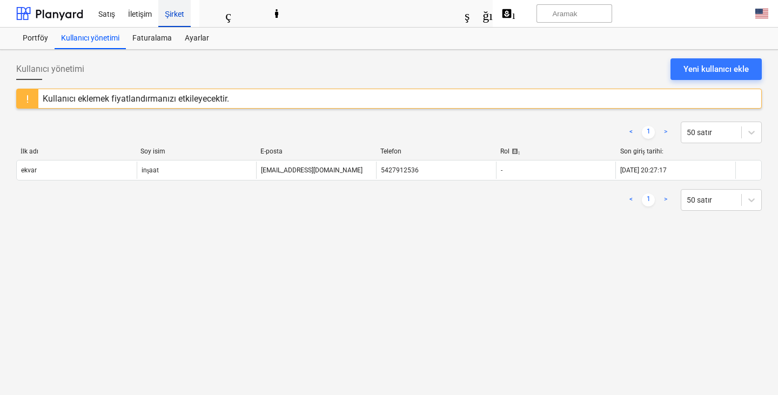
click at [160, 9] on div "Şirket" at bounding box center [174, 13] width 32 height 28
click at [136, 10] on font "İletişim" at bounding box center [140, 14] width 24 height 9
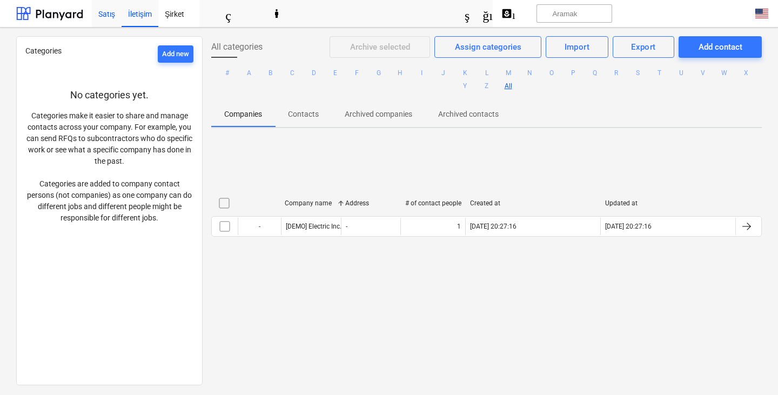
click at [98, 12] on font "Satış" at bounding box center [106, 14] width 17 height 9
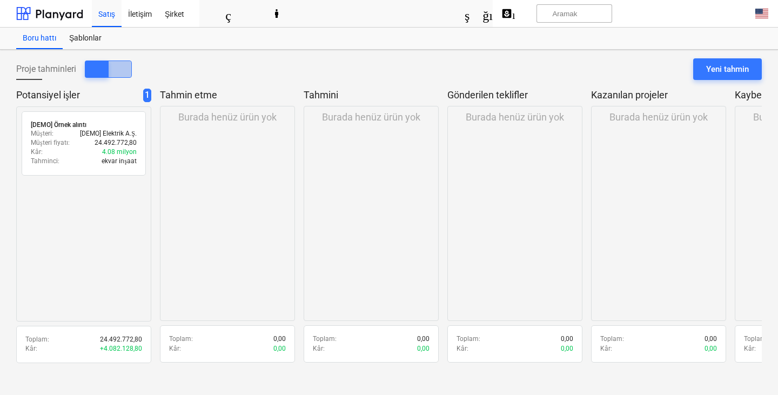
click at [114, 75] on button "görünüm_listesi" at bounding box center [120, 69] width 24 height 17
